Goal: Submit feedback/report problem

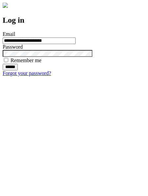
click at [18, 70] on input "******" at bounding box center [10, 67] width 15 height 7
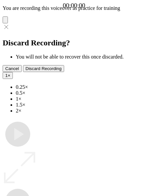
type input "**********"
